Goal: Find specific page/section: Find specific page/section

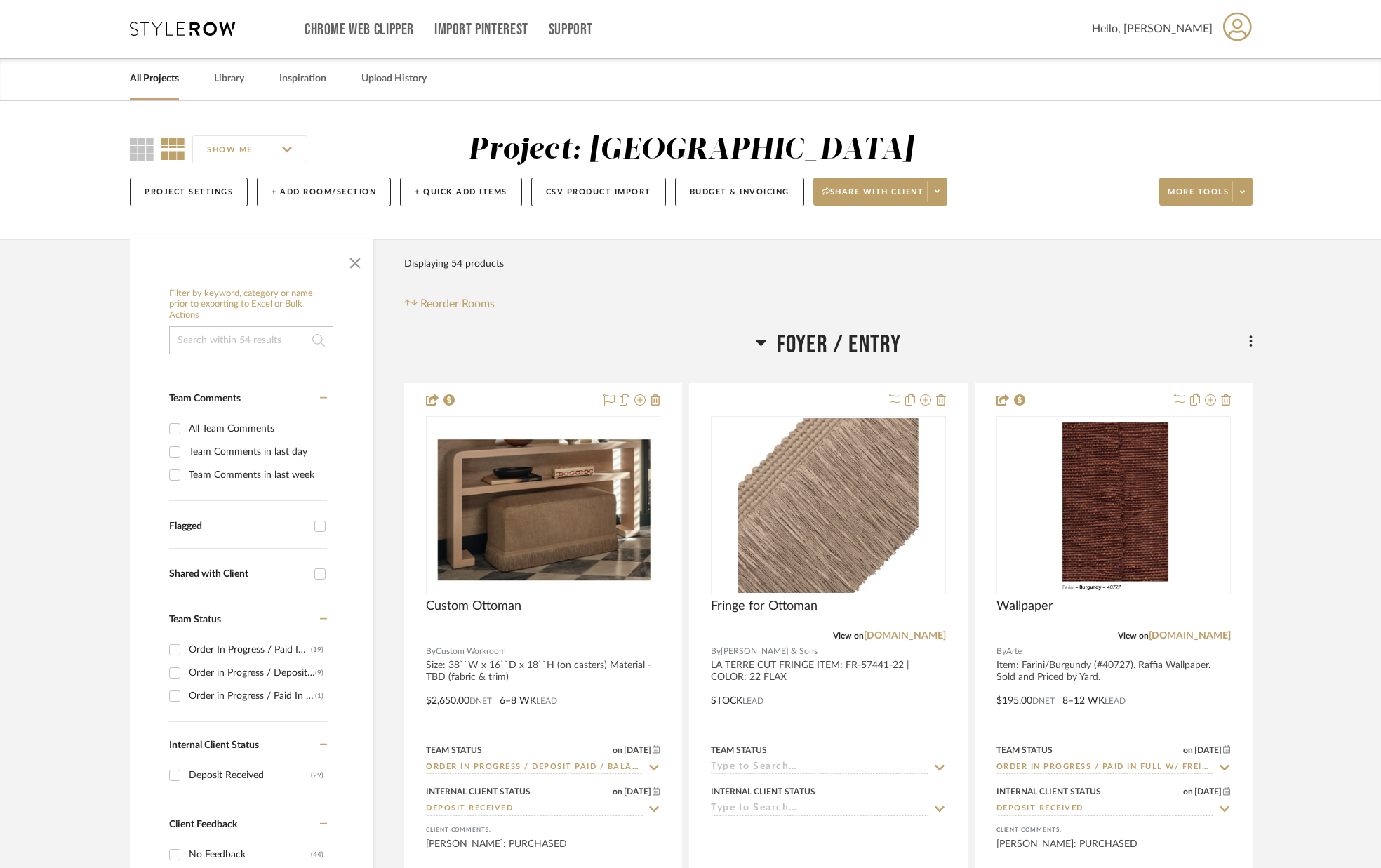
click at [151, 85] on link "All Projects" at bounding box center [154, 79] width 49 height 19
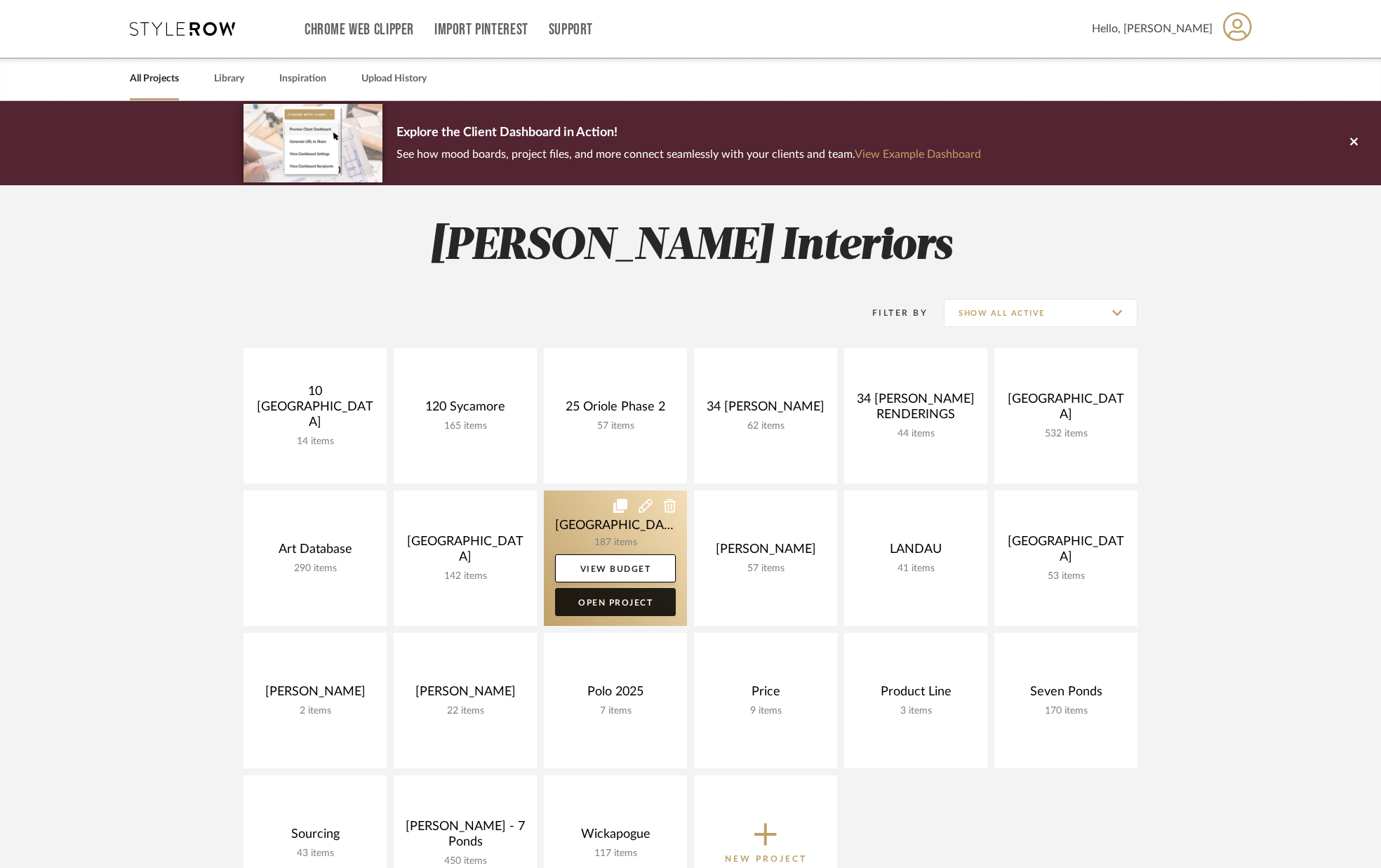
click at [636, 595] on link "Open Project" at bounding box center [615, 602] width 121 height 28
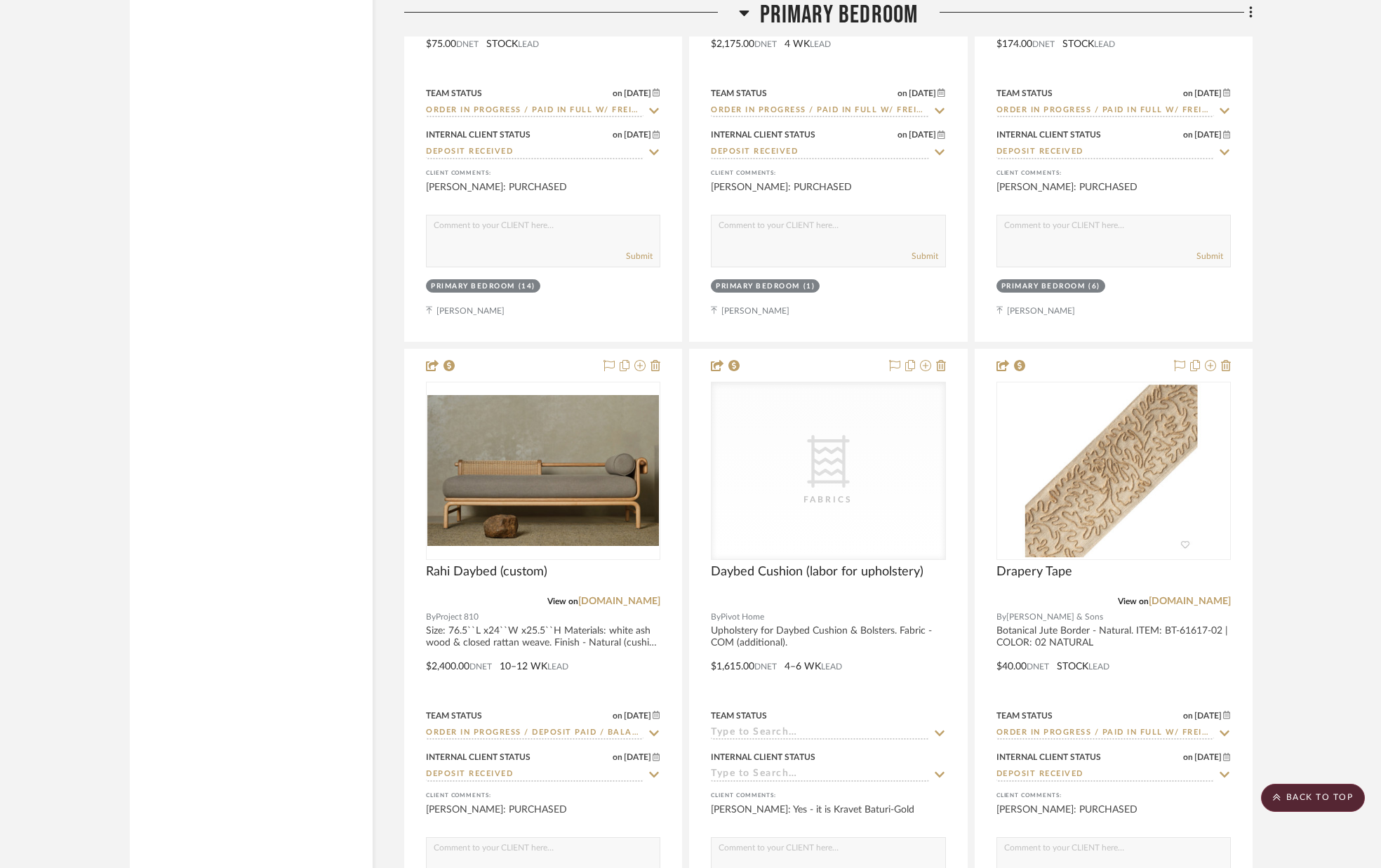
scroll to position [9262, 0]
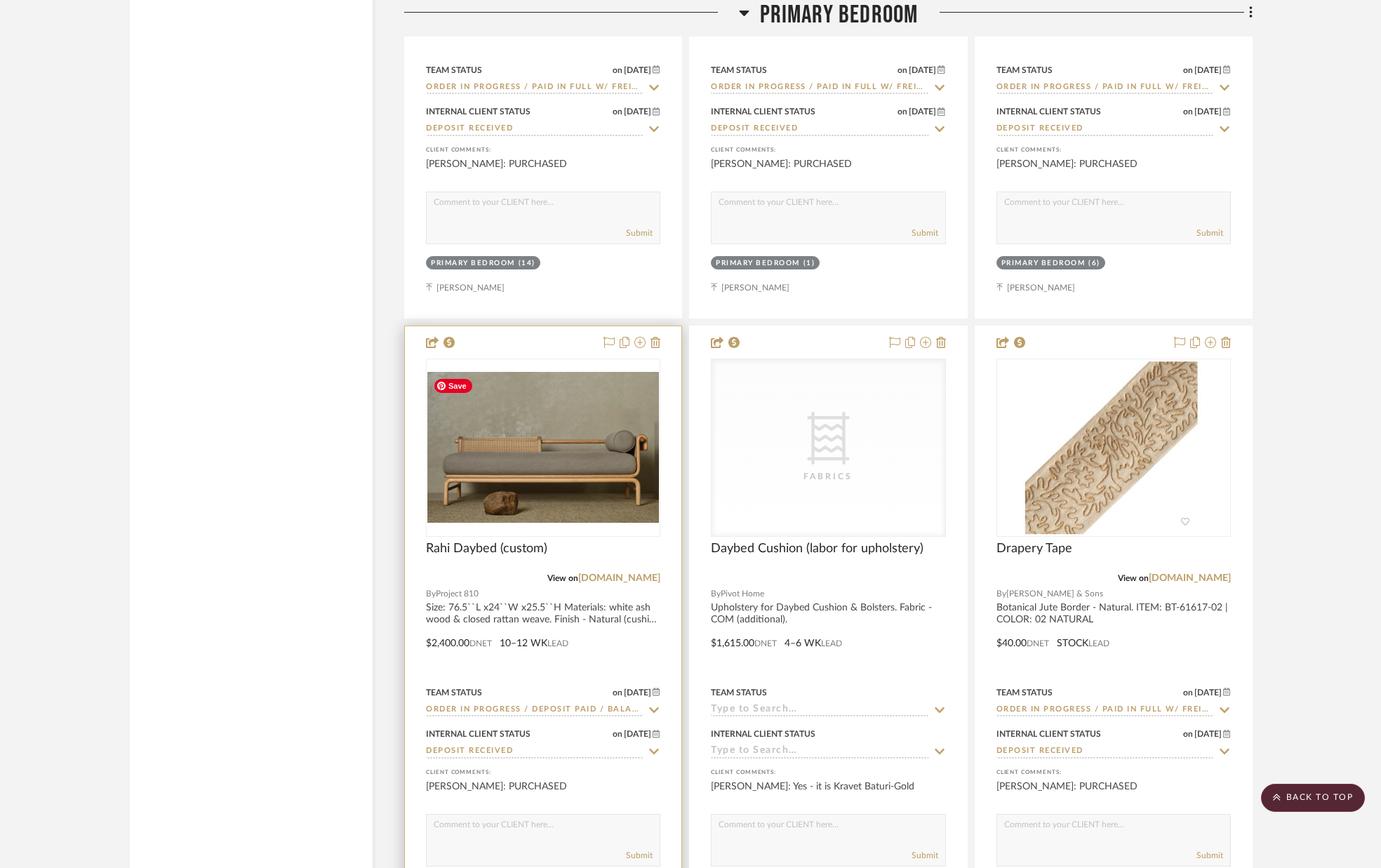
click at [0, 0] on img at bounding box center [0, 0] width 0 height 0
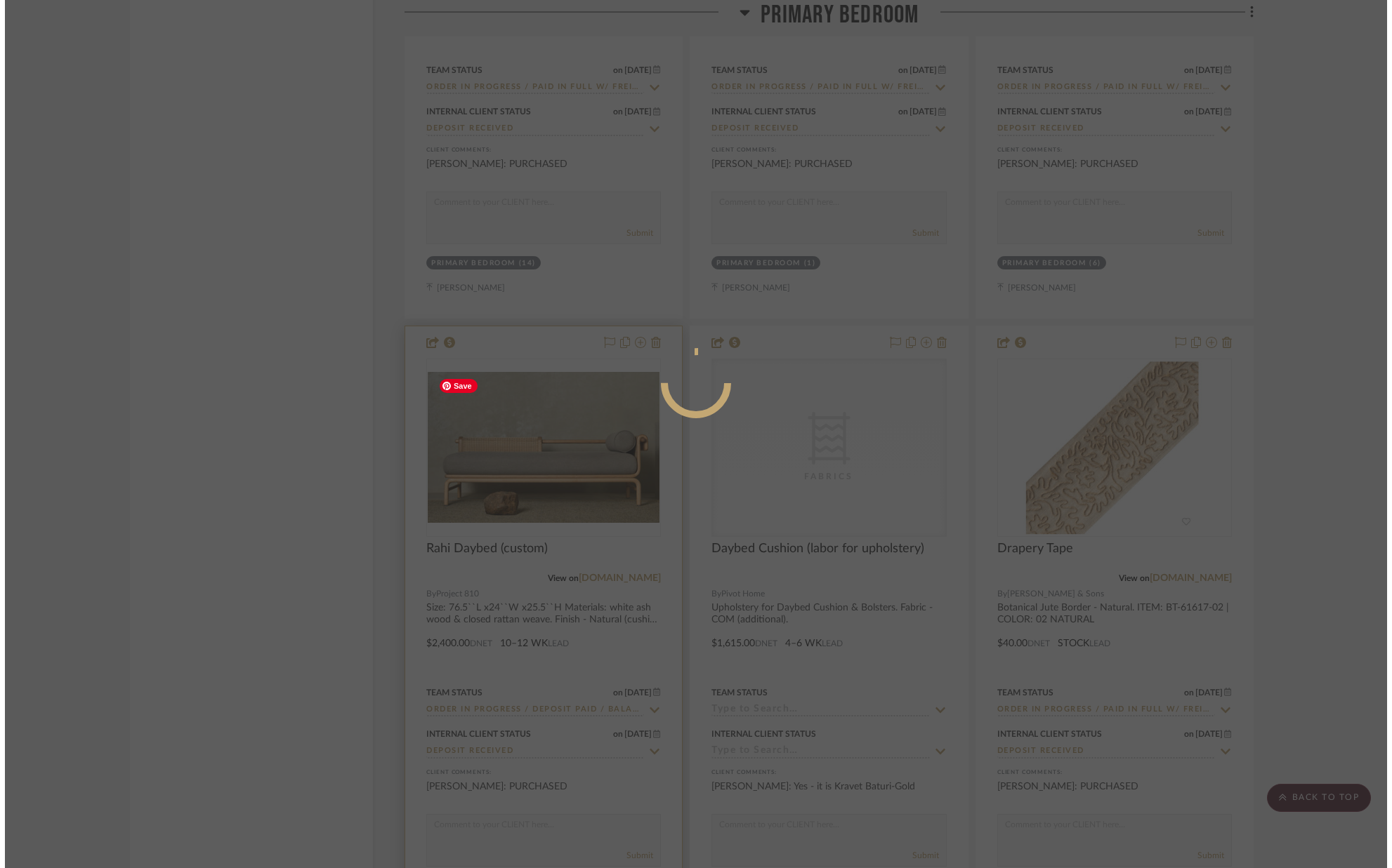
scroll to position [0, 0]
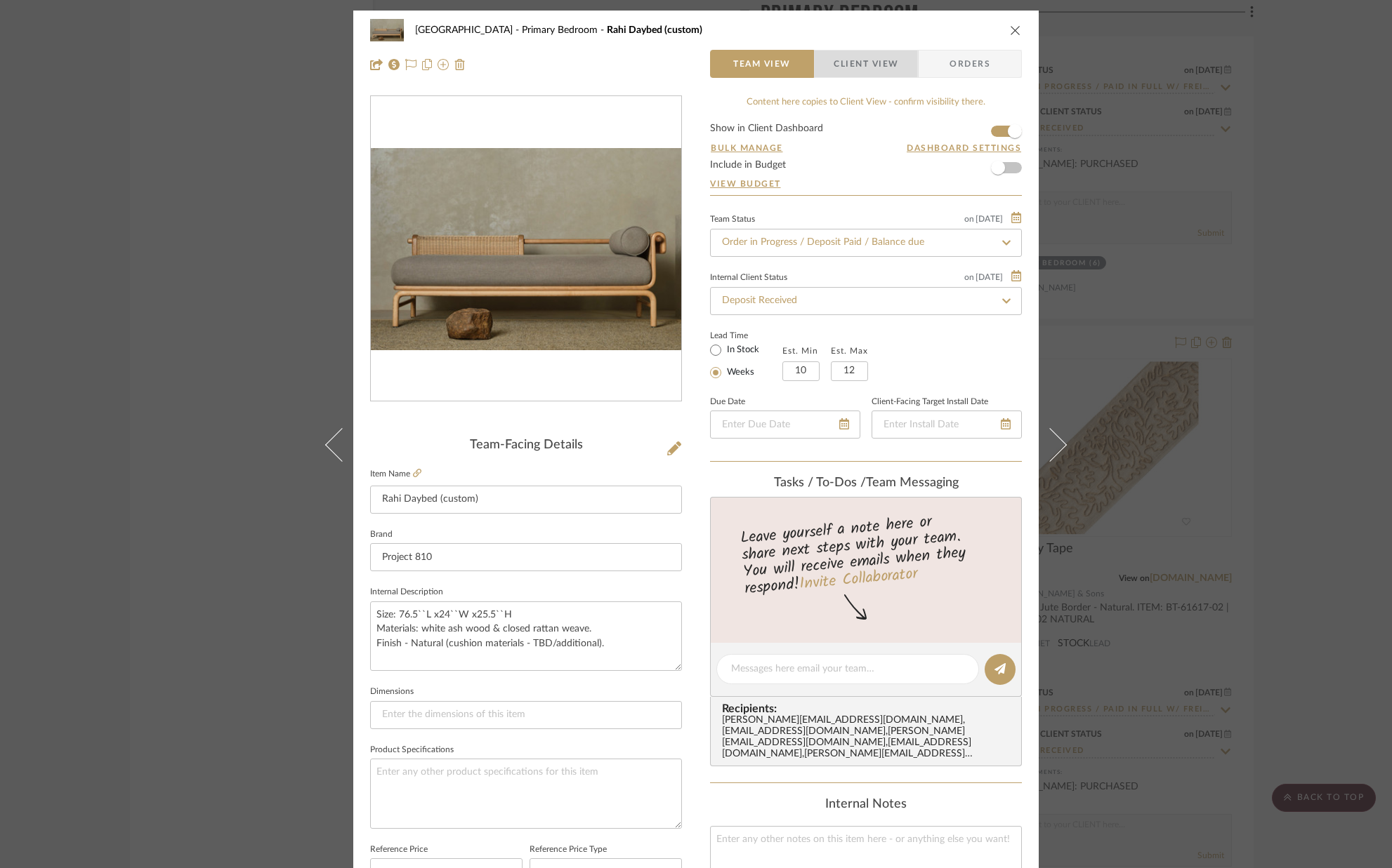
drag, startPoint x: 868, startPoint y: 56, endPoint x: 833, endPoint y: 96, distance: 53.2
click at [868, 56] on span "Client View" at bounding box center [865, 63] width 64 height 28
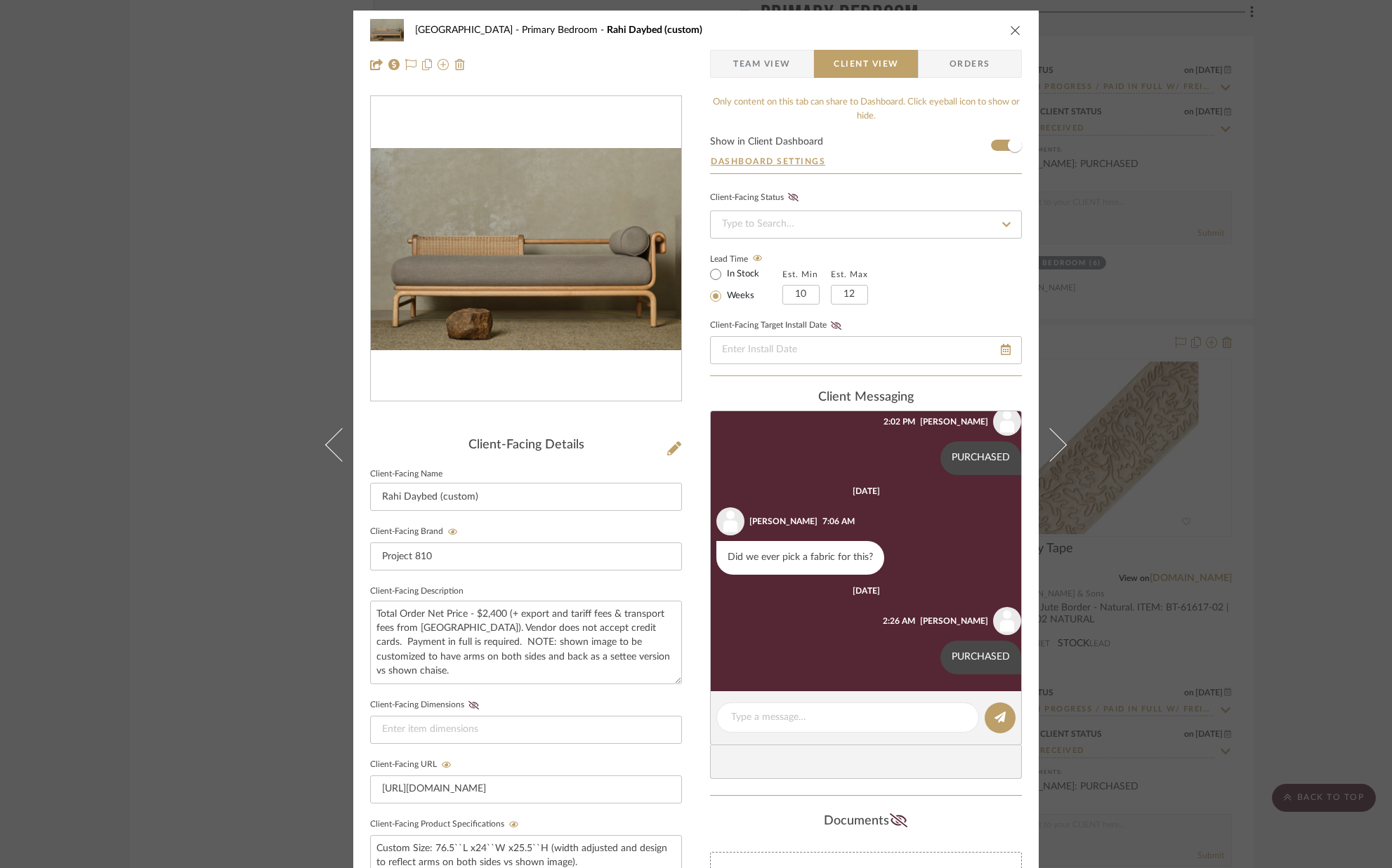
click at [1010, 31] on icon "close" at bounding box center [1016, 31] width 11 height 11
